Goal: Book appointment/travel/reservation

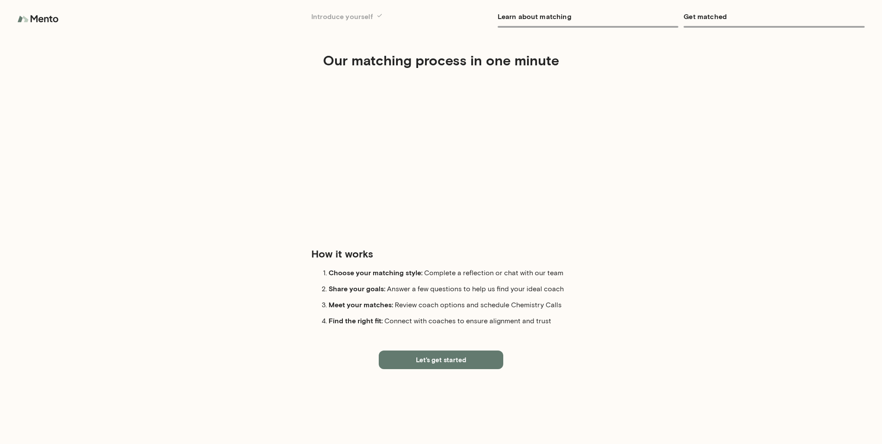
click at [440, 363] on button "Let's get started" at bounding box center [441, 359] width 124 height 18
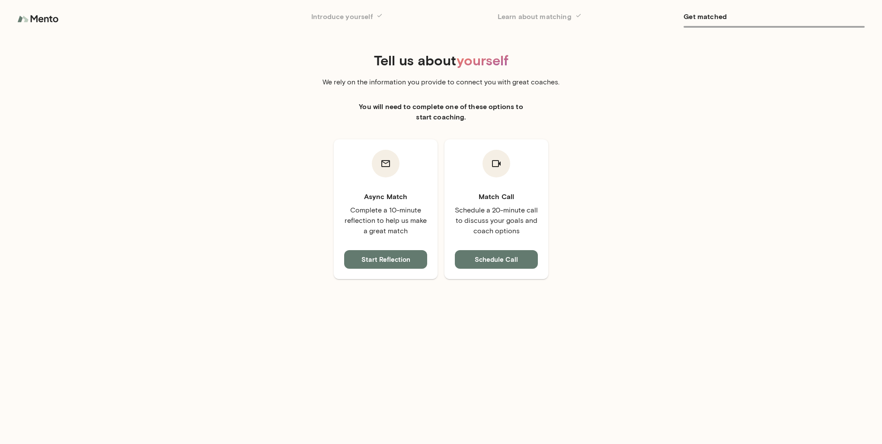
click at [370, 259] on button "Start Reflection" at bounding box center [385, 259] width 83 height 18
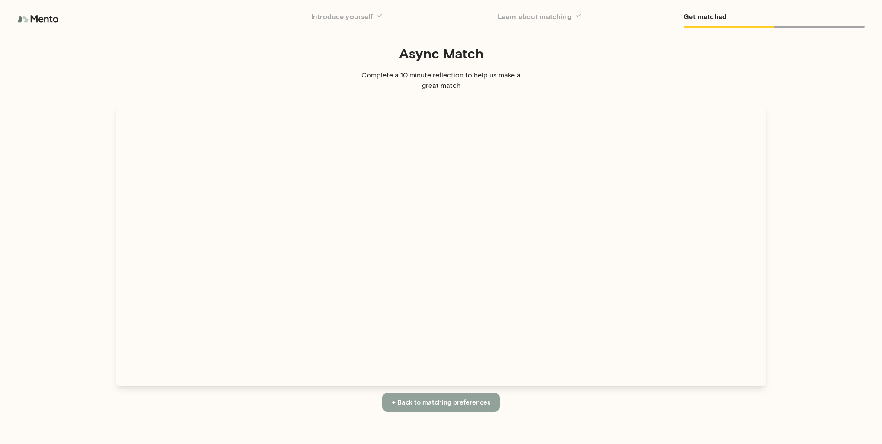
click at [467, 407] on button "← Back to matching preferences" at bounding box center [441, 402] width 118 height 18
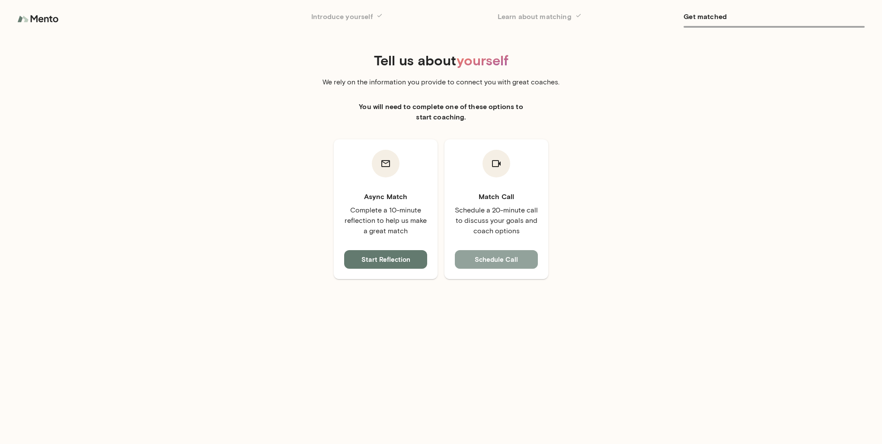
click at [503, 264] on button "Schedule Call" at bounding box center [496, 259] width 83 height 18
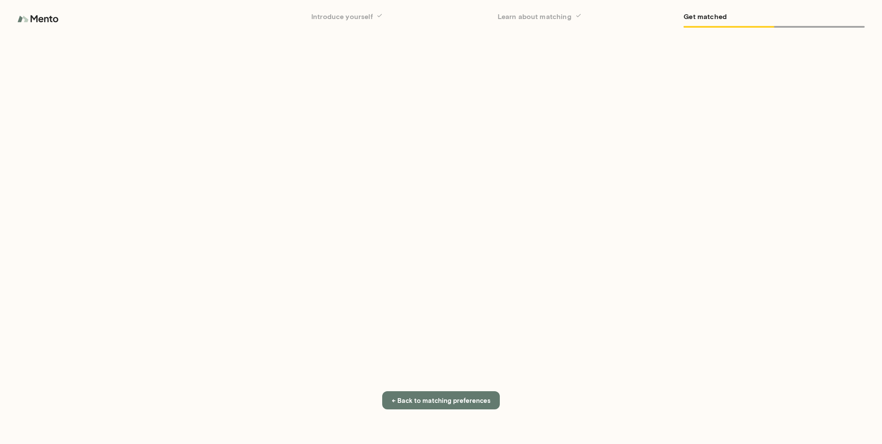
click at [441, 401] on button "← Back to matching preferences" at bounding box center [441, 400] width 118 height 18
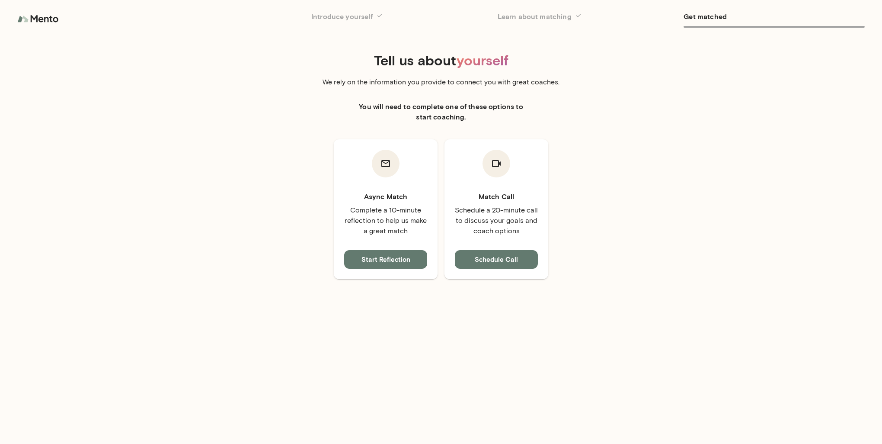
click at [390, 261] on button "Start Reflection" at bounding box center [385, 259] width 83 height 18
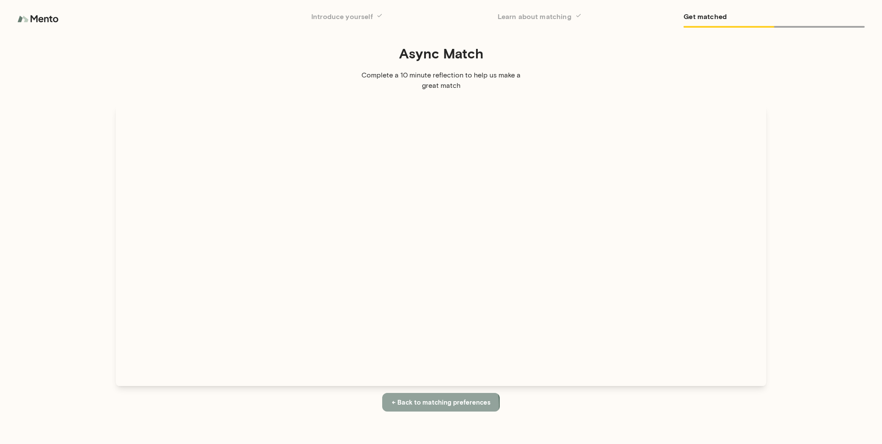
click at [441, 404] on button "← Back to matching preferences" at bounding box center [441, 402] width 118 height 18
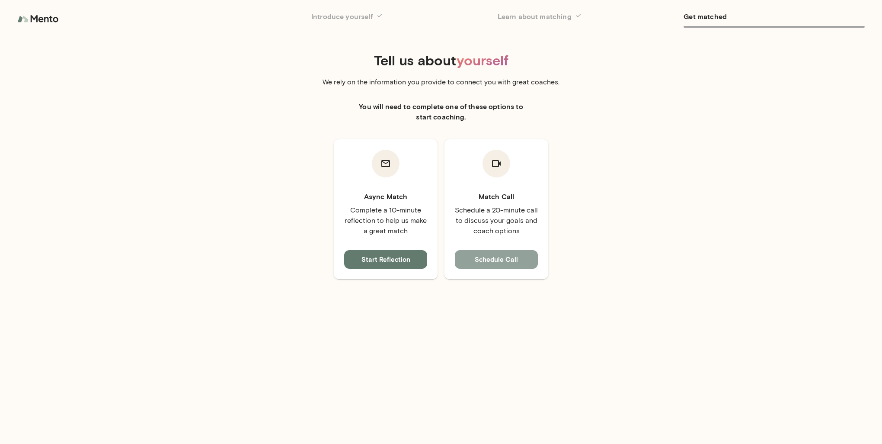
click at [501, 259] on button "Schedule Call" at bounding box center [496, 259] width 83 height 18
